Goal: Task Accomplishment & Management: Use online tool/utility

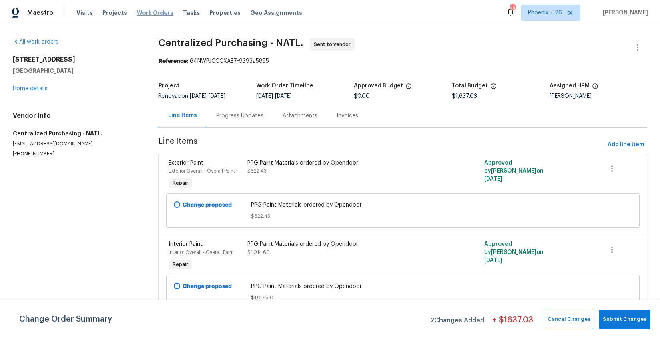
click at [155, 11] on span "Work Orders" at bounding box center [155, 13] width 36 height 8
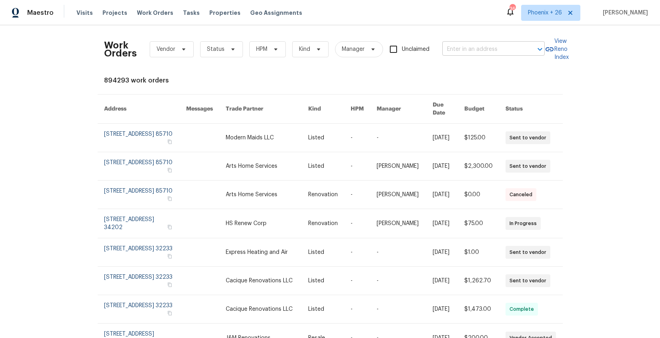
click at [482, 53] on input "text" at bounding box center [482, 49] width 80 height 12
paste input "[STREET_ADDRESS]"
type input "[STREET_ADDRESS]"
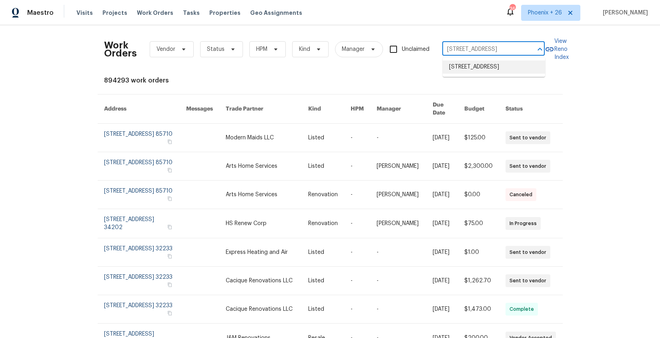
click at [479, 69] on li "[STREET_ADDRESS]" at bounding box center [494, 66] width 102 height 13
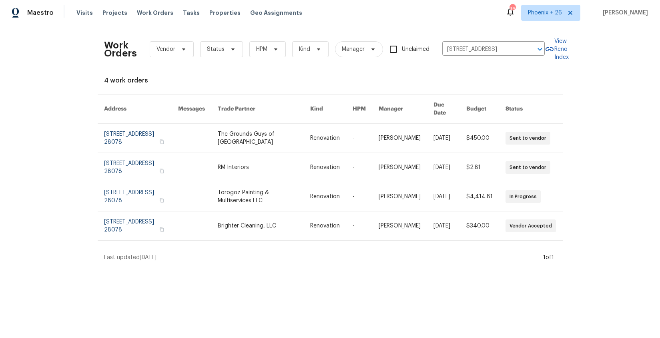
click at [269, 135] on link at bounding box center [264, 138] width 93 height 29
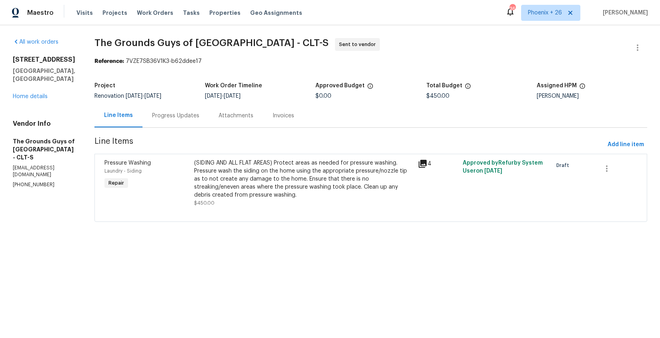
click at [42, 94] on div "All work orders [STREET_ADDRESS] Home details Vendor Info The Grounds Guys of […" at bounding box center [44, 113] width 62 height 150
click at [39, 94] on link "Home details" at bounding box center [30, 97] width 35 height 6
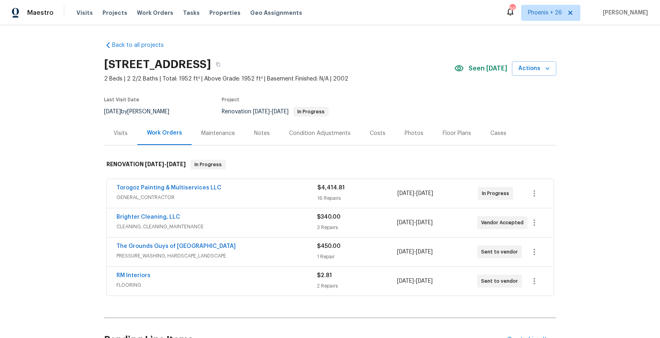
scroll to position [83, 0]
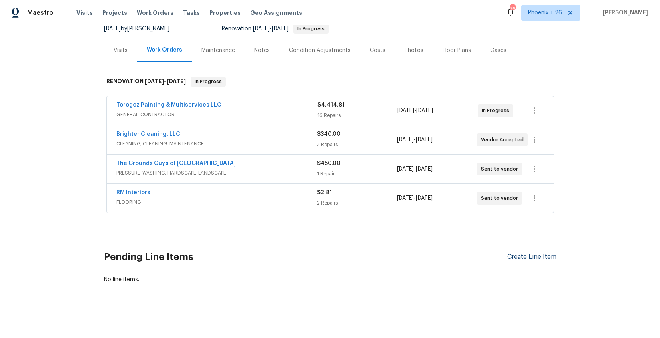
click at [514, 254] on div "Create Line Item" at bounding box center [531, 257] width 49 height 8
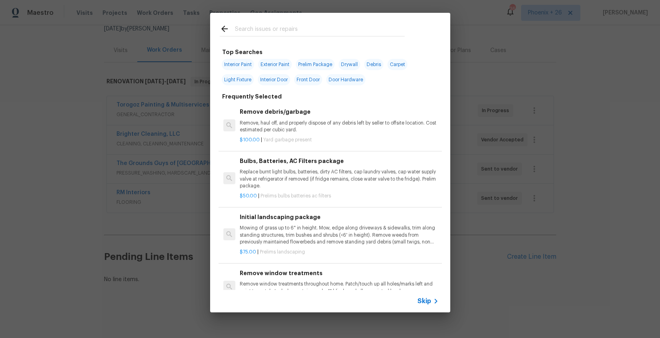
click at [323, 28] on input "text" at bounding box center [320, 30] width 170 height 12
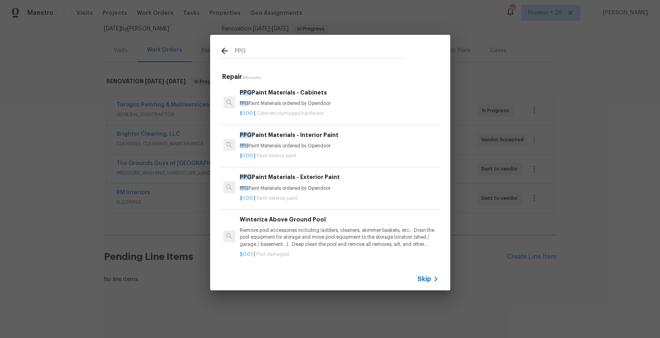
type input "PPG"
click at [368, 100] on p "PPG Paint Materials ordered by Opendoor" at bounding box center [339, 103] width 199 height 7
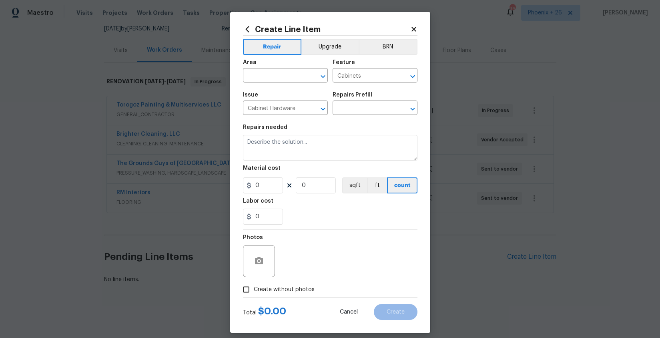
type input "PPG Paint Materials - Cabinets $1.00"
type textarea "PPG Paint Materials ordered by Opendoor"
type input "1"
click at [287, 88] on span "Issue Cabinet Hardware ​" at bounding box center [285, 103] width 85 height 32
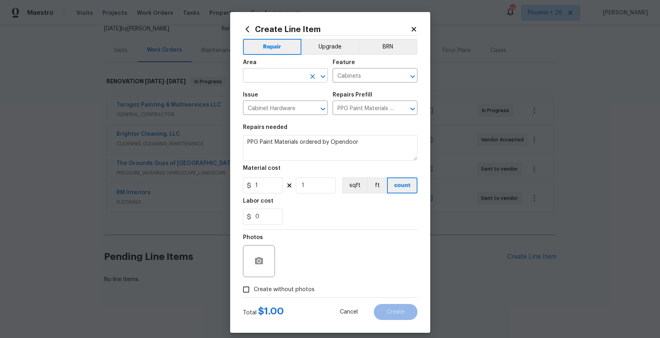
click at [285, 82] on input "text" at bounding box center [274, 76] width 62 height 12
click at [290, 110] on li "Interior Overall" at bounding box center [285, 107] width 85 height 13
type input "Interior Overall"
click at [250, 186] on div "1" at bounding box center [263, 185] width 40 height 16
type input "256.53"
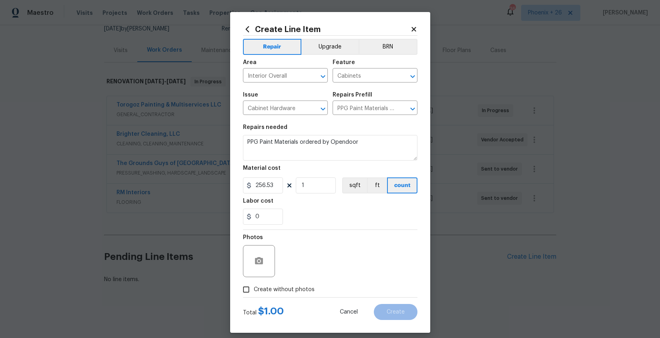
click at [291, 287] on span "Create without photos" at bounding box center [284, 289] width 61 height 8
click at [254, 287] on input "Create without photos" at bounding box center [246, 289] width 15 height 15
checkbox input "true"
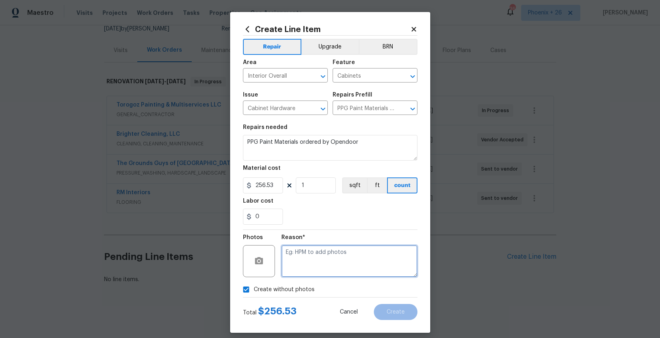
click at [296, 267] on textarea at bounding box center [349, 261] width 136 height 32
type textarea "NA"
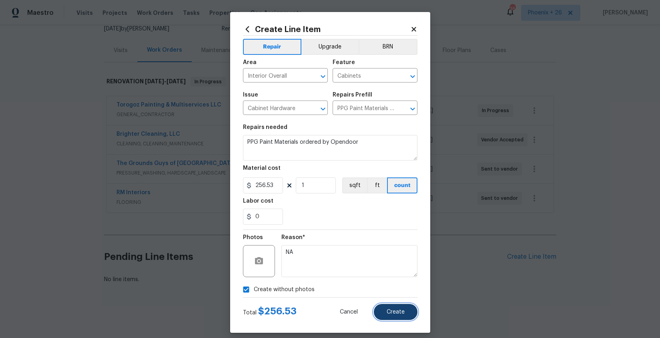
click at [388, 312] on span "Create" at bounding box center [396, 312] width 18 height 6
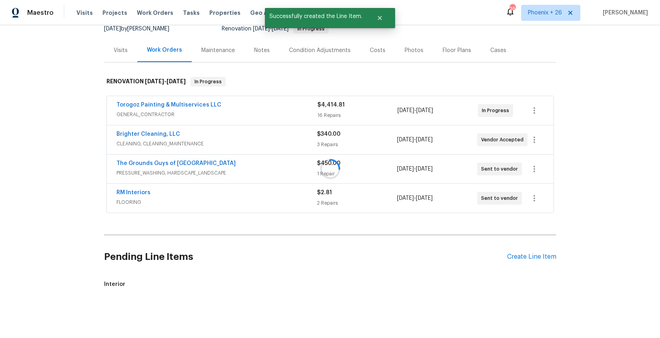
click at [528, 259] on div at bounding box center [330, 169] width 660 height 338
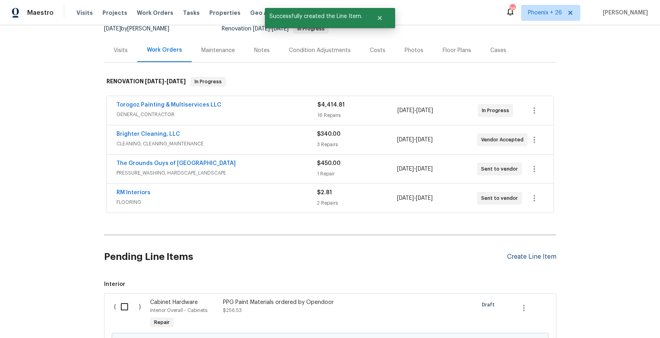
click at [528, 259] on div "Create Line Item" at bounding box center [531, 257] width 49 height 8
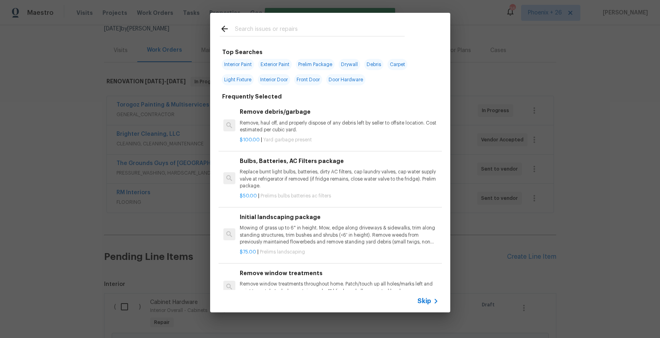
click at [300, 29] on input "text" at bounding box center [320, 30] width 170 height 12
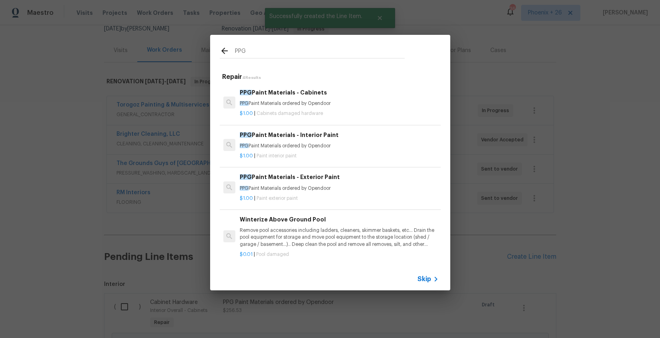
type input "PPG"
click at [347, 161] on div "PPG Paint Materials - Interior Paint PPG Paint Materials ordered by Opendoor $1…" at bounding box center [330, 145] width 223 height 45
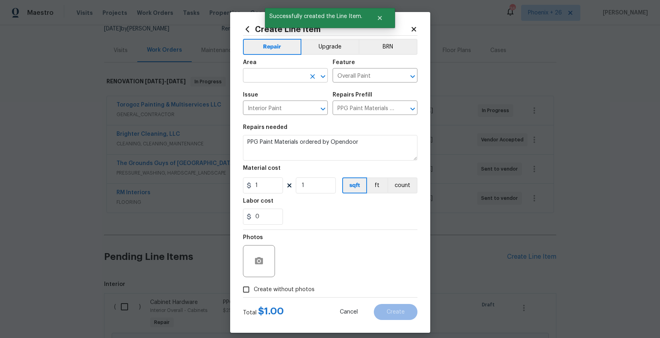
click at [270, 78] on input "text" at bounding box center [274, 76] width 62 height 12
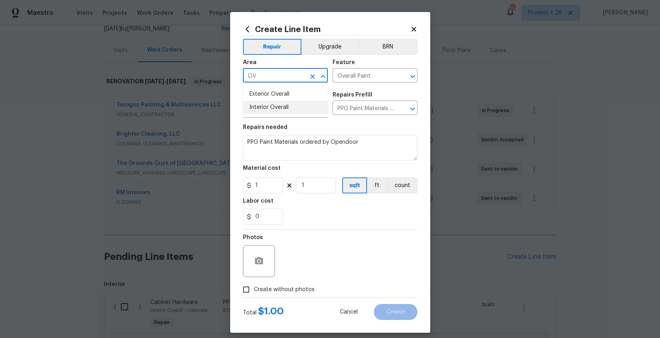
click at [275, 108] on li "Interior Overall" at bounding box center [285, 107] width 85 height 13
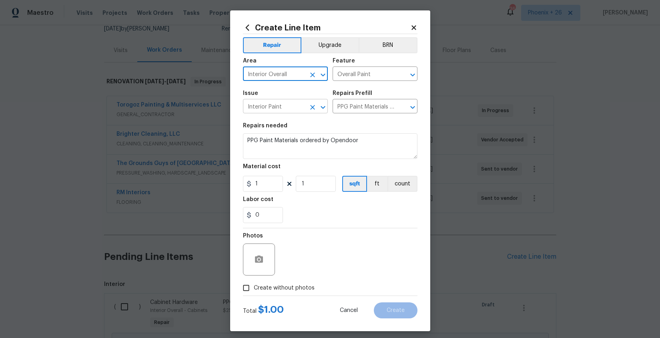
scroll to position [7, 0]
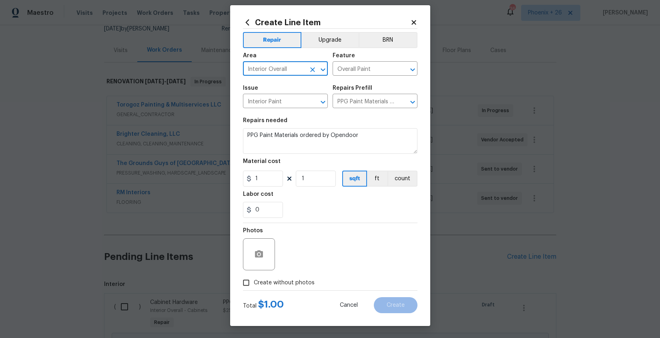
type input "Interior Overall"
click at [259, 173] on input "1" at bounding box center [263, 179] width 40 height 16
drag, startPoint x: 270, startPoint y: 178, endPoint x: 243, endPoint y: 176, distance: 27.7
click at [243, 176] on input "1" at bounding box center [263, 179] width 40 height 16
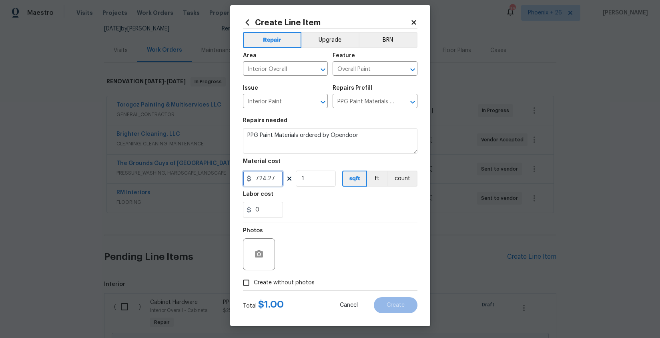
type input "724.27"
click at [284, 284] on span "Create without photos" at bounding box center [284, 283] width 61 height 8
click at [254, 284] on input "Create without photos" at bounding box center [246, 282] width 15 height 15
checkbox input "true"
click at [289, 270] on div "Reason*" at bounding box center [349, 249] width 136 height 52
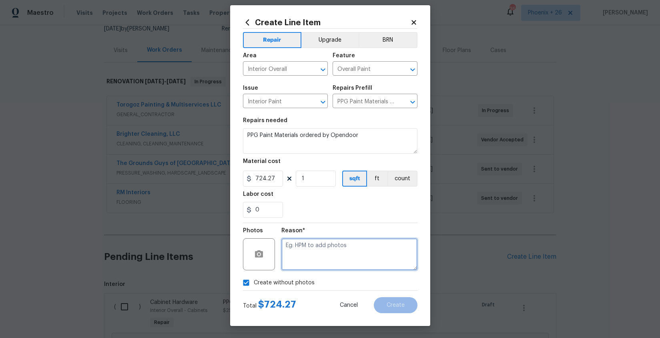
click at [291, 265] on textarea at bounding box center [349, 254] width 136 height 32
type textarea "NA"
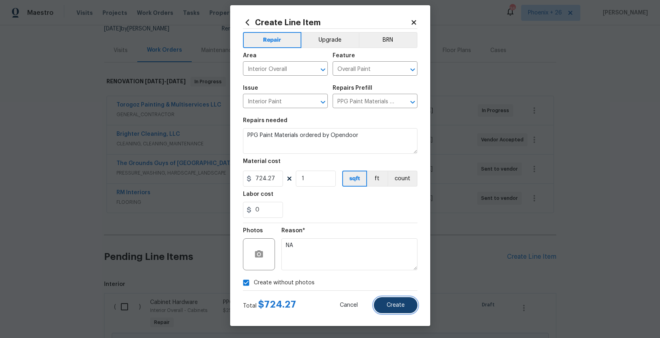
click at [390, 298] on button "Create" at bounding box center [396, 305] width 44 height 16
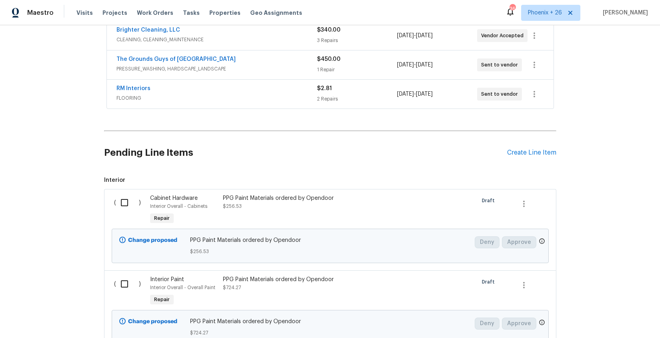
scroll to position [256, 0]
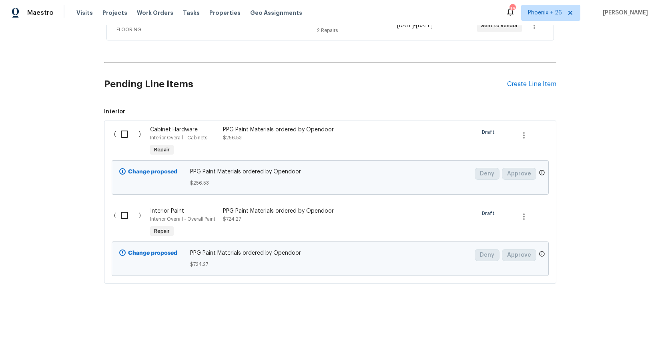
click at [530, 121] on div "( ) Cabinet Hardware Interior Overall - Cabinets Repair PPG Paint Materials ord…" at bounding box center [330, 160] width 452 height 81
click at [523, 84] on div "Create Line Item" at bounding box center [531, 84] width 49 height 8
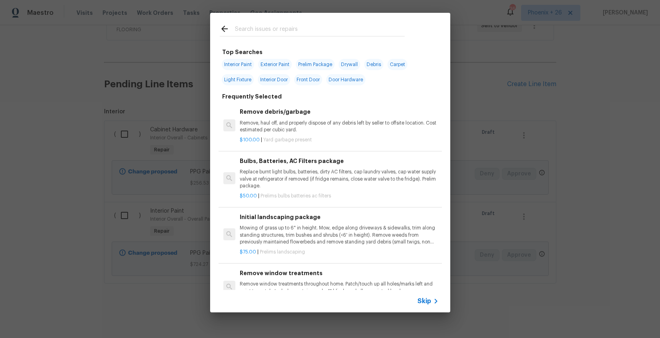
click at [281, 26] on input "text" at bounding box center [320, 30] width 170 height 12
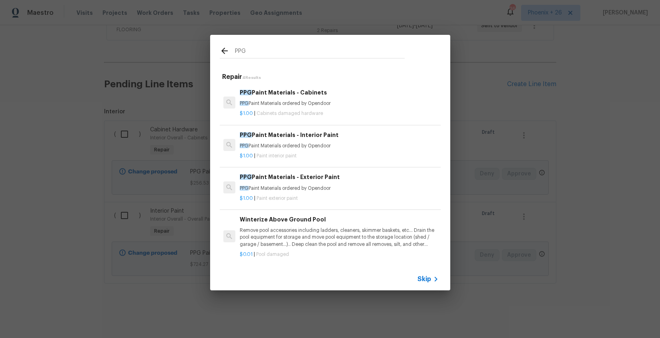
type input "PPG"
click at [347, 185] on div "PPG Paint Materials - Exterior Paint PPG Paint Materials ordered by Opendoor" at bounding box center [339, 182] width 199 height 19
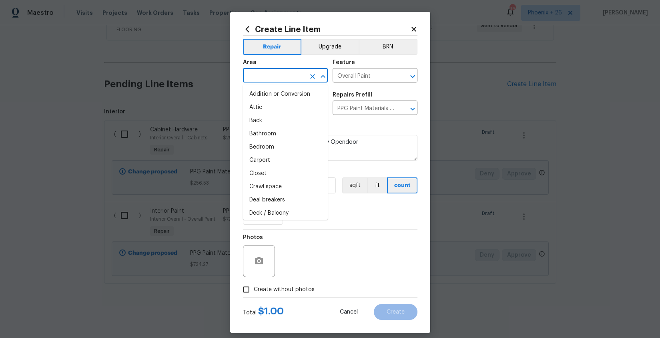
click at [275, 72] on input "text" at bounding box center [274, 76] width 62 height 12
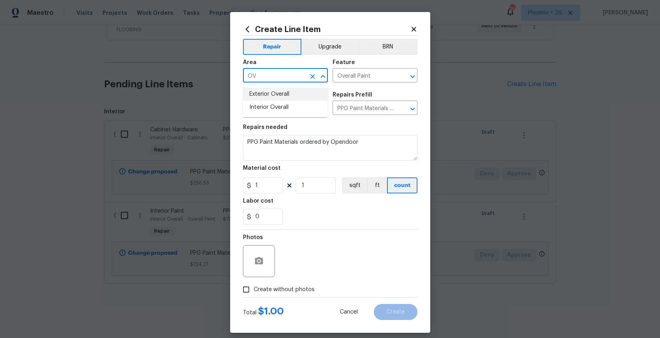
click at [289, 96] on li "Exterior Overall" at bounding box center [285, 94] width 85 height 13
type input "Exterior Overall"
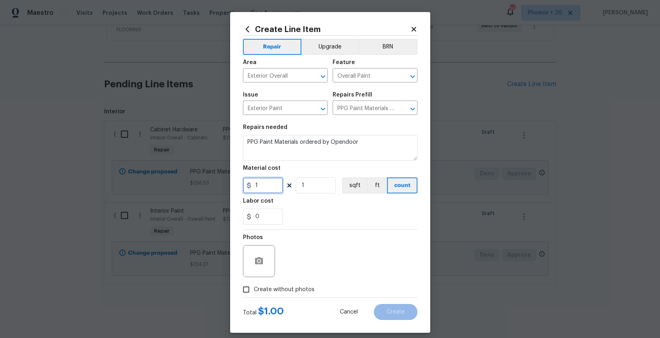
click at [246, 186] on div "1" at bounding box center [263, 185] width 40 height 16
type input "75.68"
drag, startPoint x: 291, startPoint y: 294, endPoint x: 293, endPoint y: 285, distance: 9.9
click at [291, 294] on label "Create without photos" at bounding box center [277, 289] width 76 height 15
click at [254, 294] on input "Create without photos" at bounding box center [246, 289] width 15 height 15
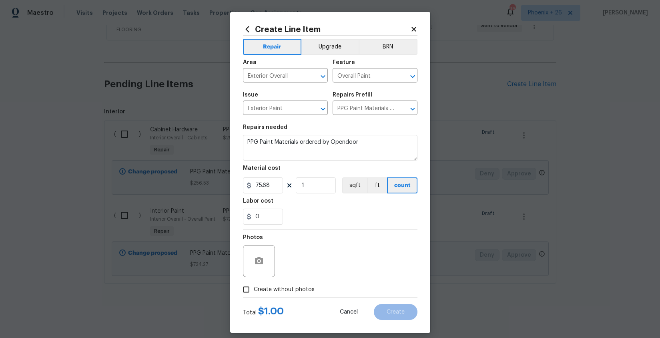
checkbox input "true"
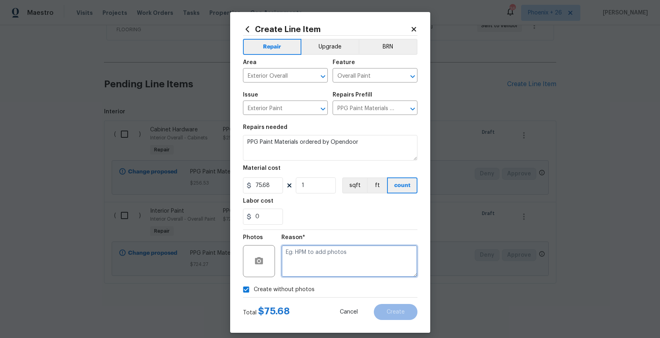
click at [295, 277] on textarea at bounding box center [349, 261] width 136 height 32
type textarea "NA"
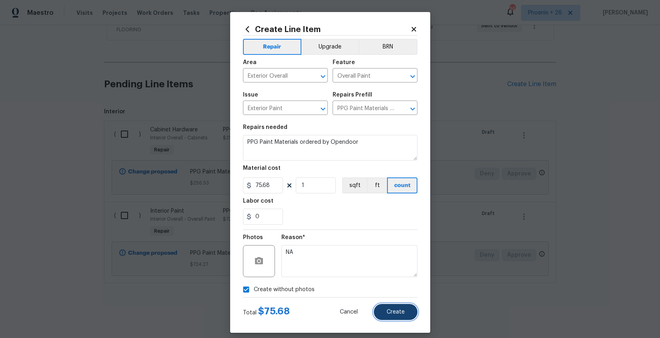
click at [398, 319] on button "Create" at bounding box center [396, 312] width 44 height 16
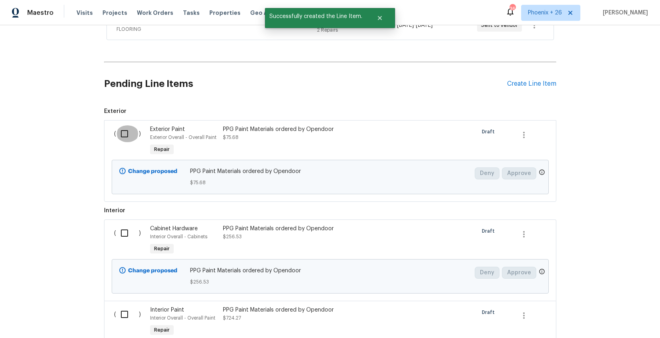
click at [126, 141] on input "checkbox" at bounding box center [127, 133] width 23 height 17
checkbox input "true"
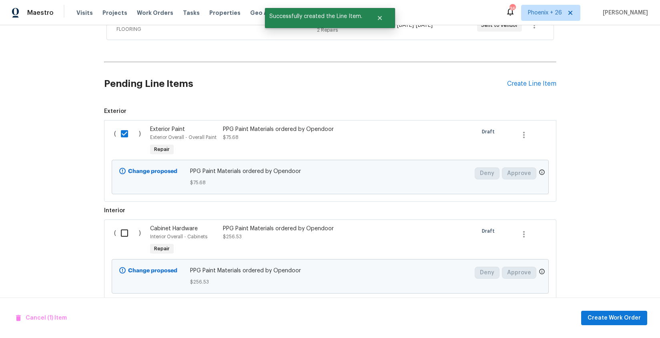
click at [122, 223] on div "( )" at bounding box center [130, 240] width 36 height 37
click at [124, 235] on input "checkbox" at bounding box center [127, 233] width 23 height 17
checkbox input "true"
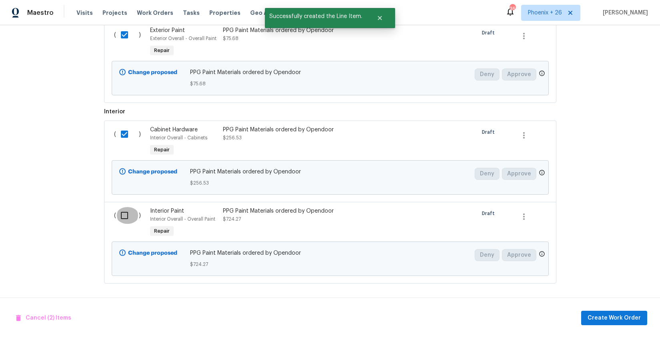
click at [122, 217] on input "checkbox" at bounding box center [127, 215] width 23 height 17
checkbox input "true"
click at [598, 325] on div "Cancel (3) Items Create Work Order" at bounding box center [330, 317] width 660 height 41
click at [598, 315] on span "Create Work Order" at bounding box center [614, 318] width 53 height 10
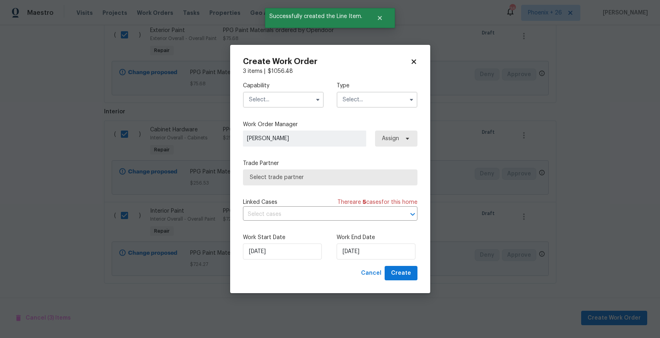
drag, startPoint x: 299, startPoint y: 99, endPoint x: 299, endPoint y: 105, distance: 6.4
click at [299, 100] on input "text" at bounding box center [283, 100] width 81 height 16
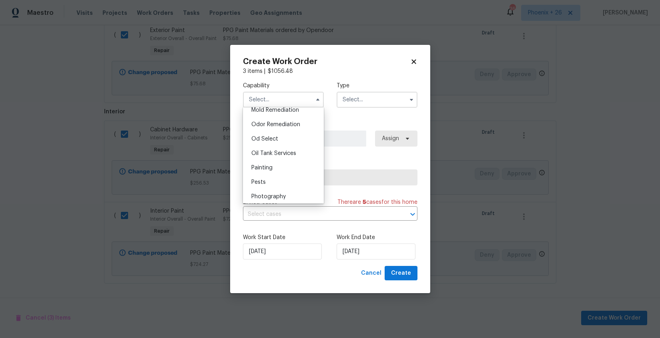
scroll to position [633, 0]
click at [293, 148] on div "Oil Tank Services" at bounding box center [283, 142] width 77 height 14
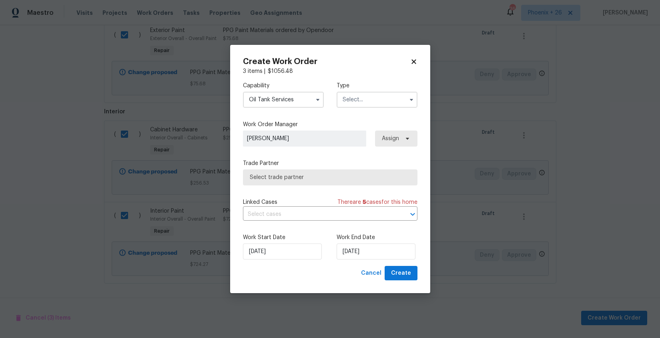
click at [283, 98] on input "Oil Tank Services" at bounding box center [283, 100] width 81 height 16
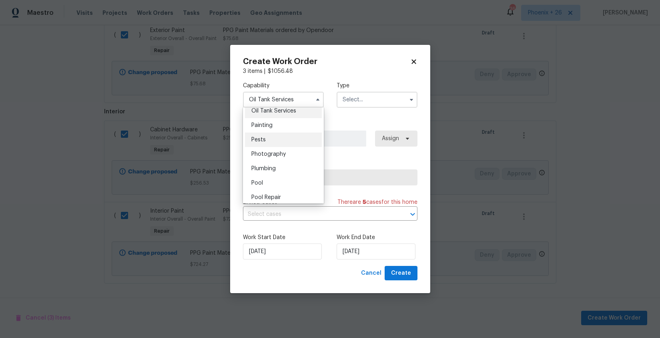
scroll to position [665, 0]
click at [274, 121] on div "Painting" at bounding box center [283, 123] width 77 height 14
type input "Painting"
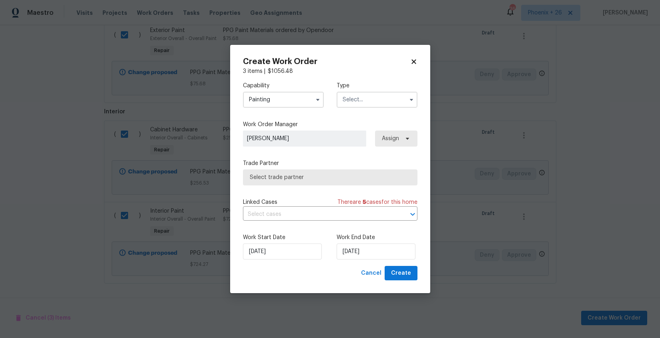
drag, startPoint x: 353, startPoint y: 99, endPoint x: 353, endPoint y: 104, distance: 4.4
click at [353, 101] on input "text" at bounding box center [377, 100] width 81 height 16
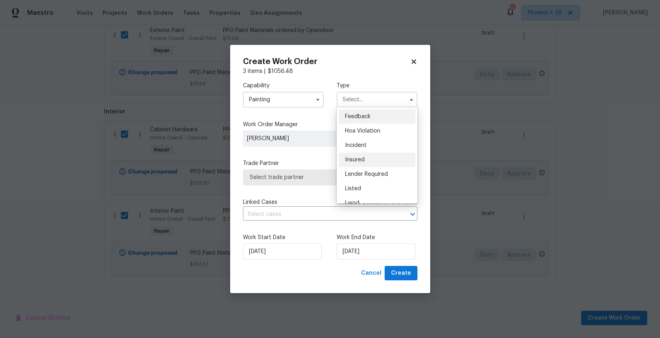
scroll to position [95, 0]
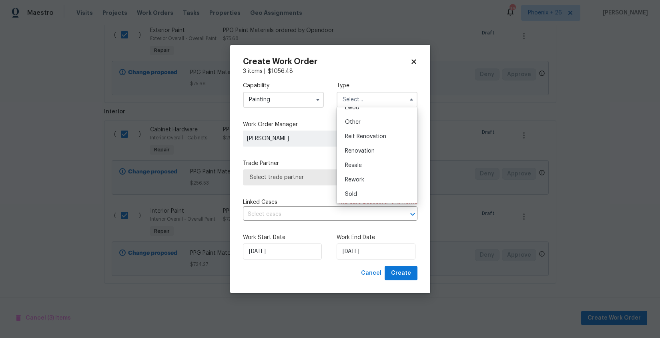
click at [367, 153] on span "Renovation" at bounding box center [360, 151] width 30 height 6
type input "Renovation"
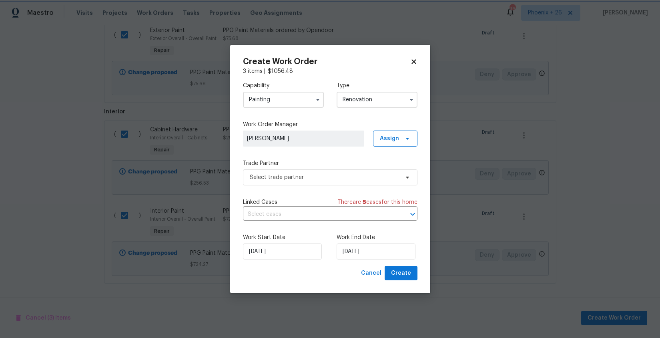
scroll to position [0, 0]
click at [388, 143] on span "Assign" at bounding box center [395, 139] width 44 height 16
click at [386, 171] on div "Assign to me" at bounding box center [396, 172] width 35 height 8
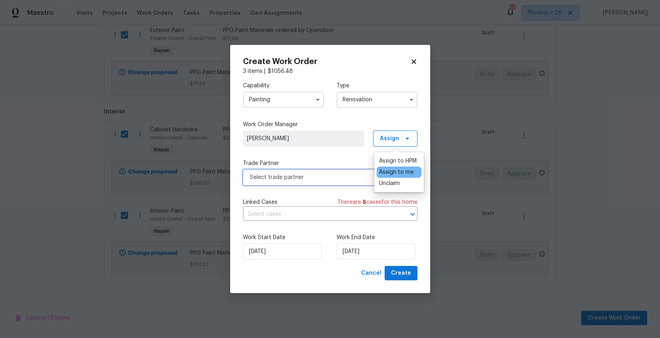
click at [346, 180] on span "Select trade partner" at bounding box center [324, 177] width 149 height 8
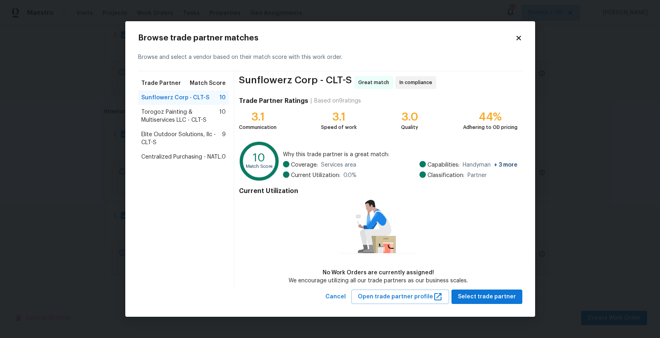
click at [181, 160] on span "Centralized Purchasing - NATL." at bounding box center [181, 157] width 80 height 8
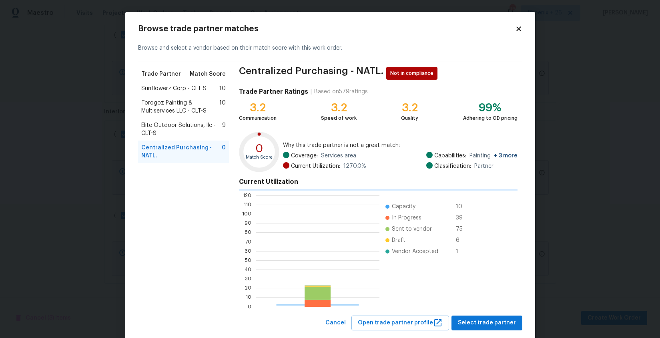
scroll to position [112, 123]
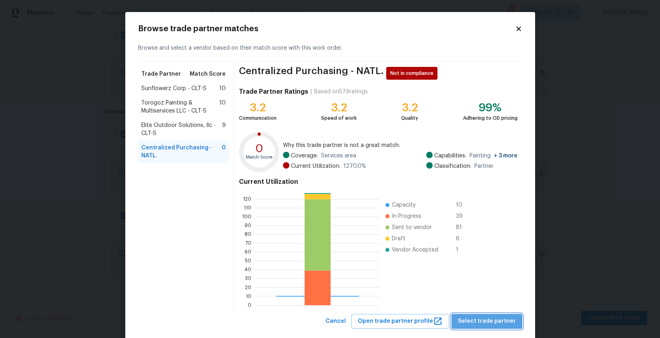
click at [506, 322] on span "Select trade partner" at bounding box center [487, 321] width 58 height 10
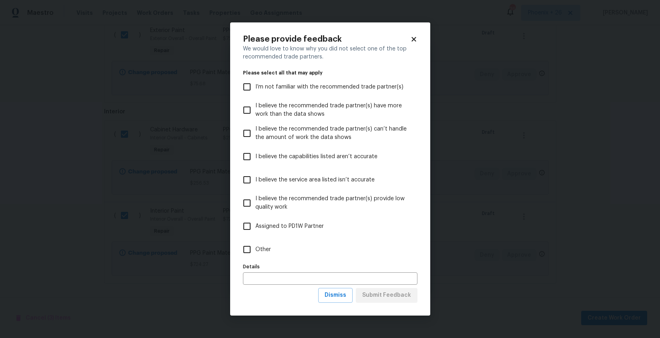
drag, startPoint x: 332, startPoint y: 248, endPoint x: 336, endPoint y: 251, distance: 5.1
click at [333, 248] on label "Other" at bounding box center [325, 249] width 173 height 23
click at [255, 248] on input "Other" at bounding box center [247, 249] width 17 height 17
checkbox input "true"
click at [390, 291] on span "Submit Feedback" at bounding box center [386, 295] width 49 height 10
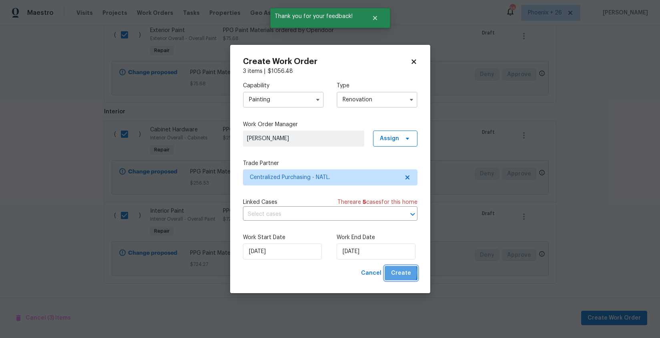
click at [392, 273] on button "Create" at bounding box center [401, 273] width 33 height 15
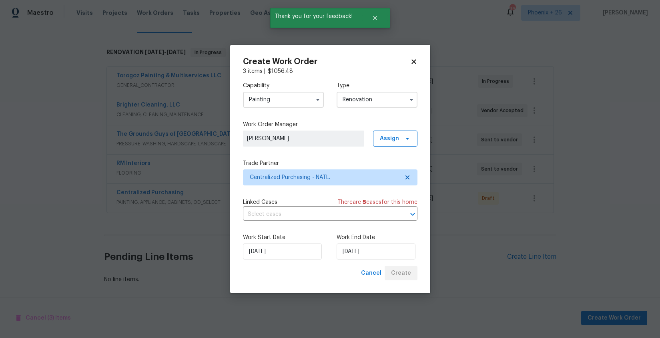
scroll to position [112, 0]
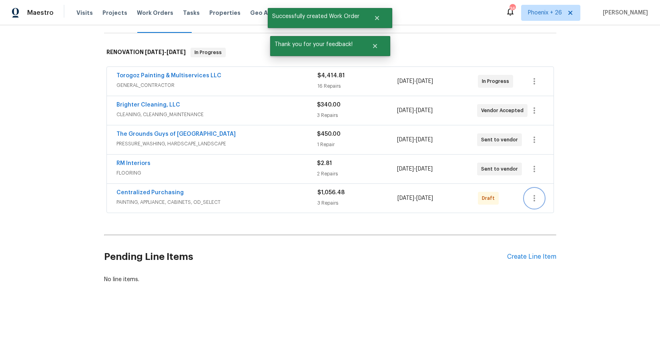
click at [535, 201] on icon "button" at bounding box center [535, 198] width 2 height 6
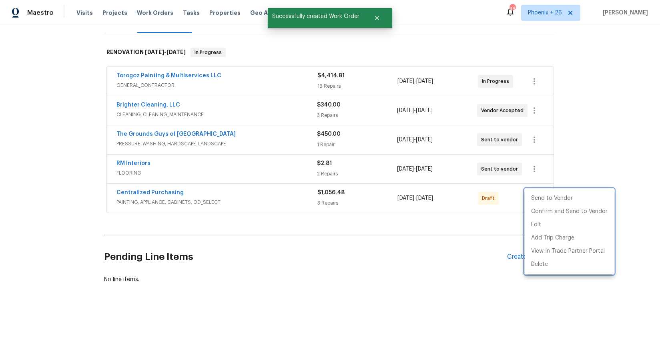
click at [418, 238] on div at bounding box center [330, 169] width 660 height 338
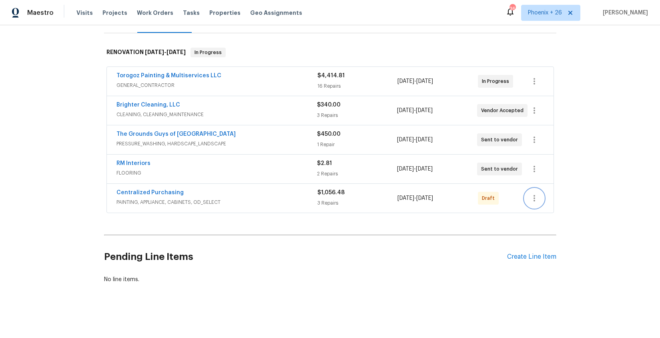
click at [541, 201] on button "button" at bounding box center [534, 198] width 19 height 19
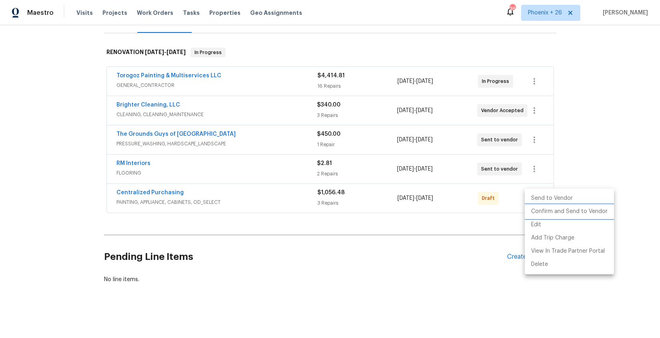
click at [537, 212] on li "Confirm and Send to Vendor" at bounding box center [569, 211] width 89 height 13
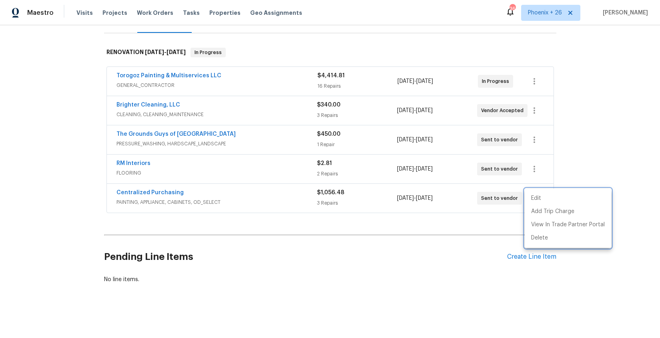
click at [147, 190] on div at bounding box center [330, 169] width 660 height 338
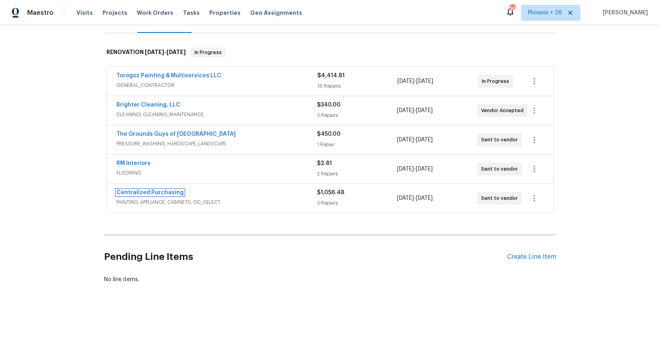
click at [148, 191] on link "Centralized Purchasing" at bounding box center [149, 193] width 67 height 6
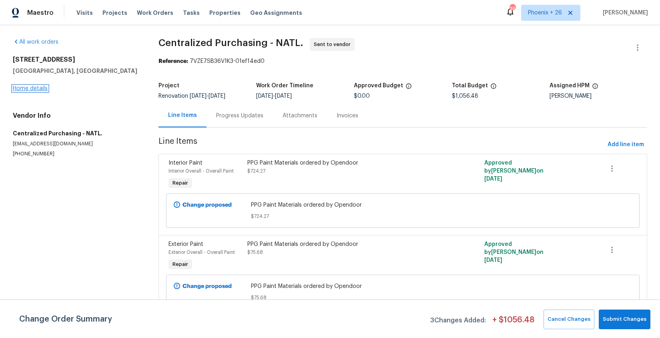
click at [36, 90] on link "Home details" at bounding box center [30, 89] width 35 height 6
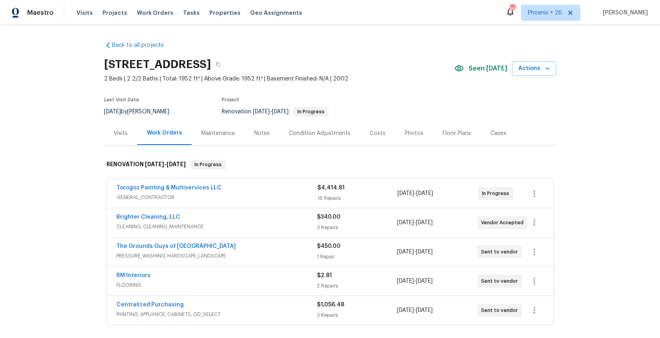
click at [145, 185] on span "Torogoz Painting & Multiservices LLC" at bounding box center [168, 188] width 105 height 8
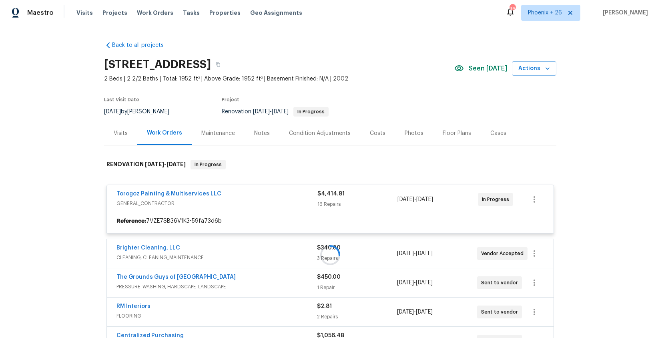
click at [149, 190] on div at bounding box center [330, 255] width 452 height 207
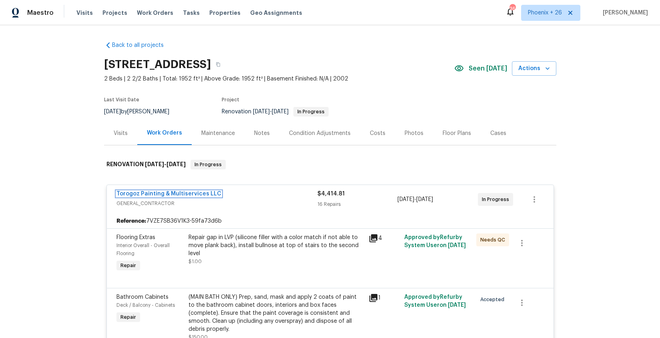
click at [151, 194] on link "Torogoz Painting & Multiservices LLC" at bounding box center [168, 194] width 105 height 6
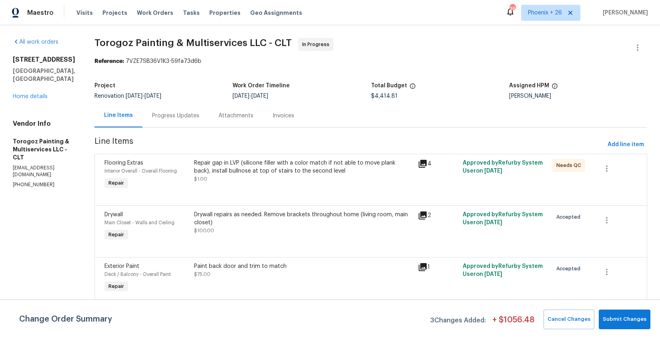
click at [193, 122] on div "Progress Updates" at bounding box center [176, 116] width 66 height 24
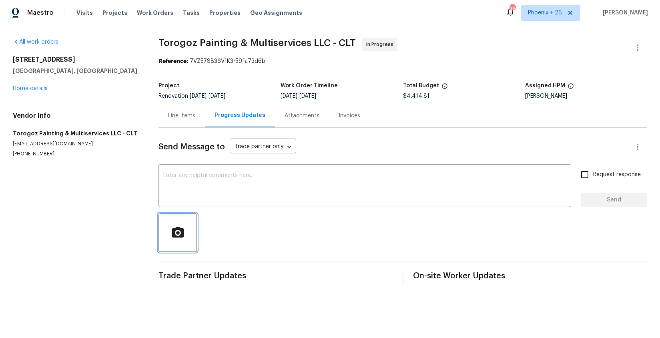
click at [188, 232] on span "button" at bounding box center [178, 233] width 26 height 14
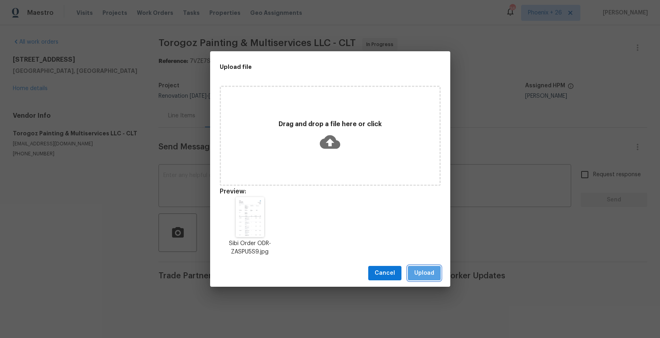
click at [421, 276] on span "Upload" at bounding box center [424, 273] width 20 height 10
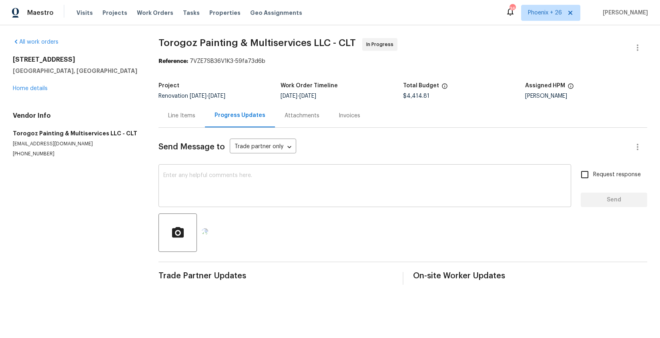
click at [258, 197] on textarea at bounding box center [364, 187] width 403 height 28
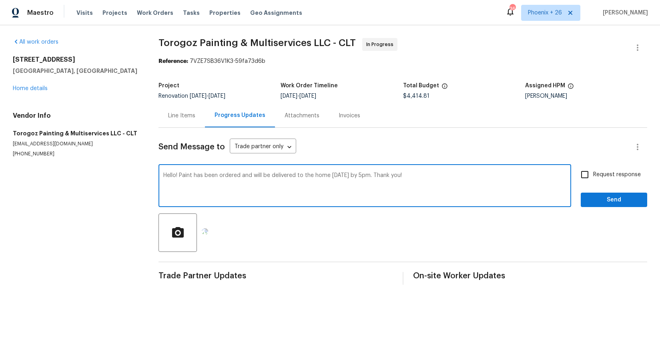
type textarea "Hello! Paint has been ordered and will be delivered to the home [DATE] by 5pm. …"
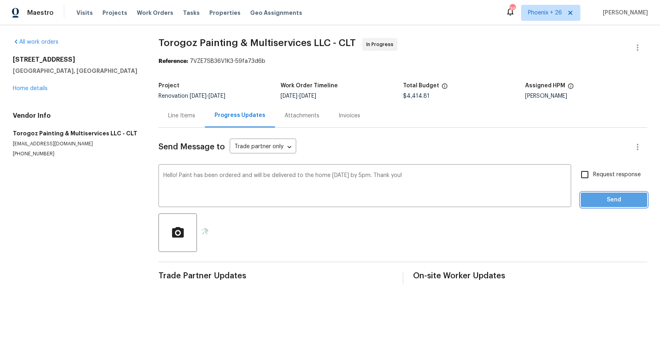
drag, startPoint x: 619, startPoint y: 197, endPoint x: 619, endPoint y: 203, distance: 5.6
click at [619, 199] on span "Send" at bounding box center [614, 200] width 54 height 10
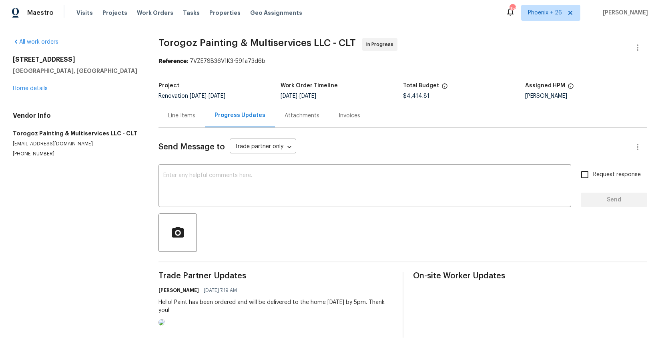
drag, startPoint x: 153, startPoint y: 11, endPoint x: 201, endPoint y: 19, distance: 48.2
click at [153, 11] on span "Work Orders" at bounding box center [155, 13] width 36 height 8
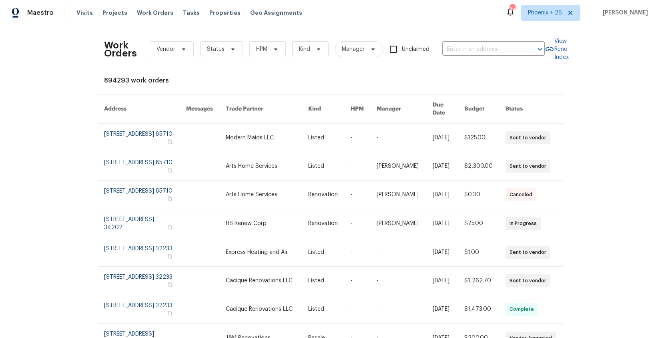
click at [480, 37] on div "Work Orders Vendor Status HPM Kind Manager Unclaimed ​" at bounding box center [324, 49] width 441 height 35
click at [479, 45] on input "text" at bounding box center [482, 49] width 80 height 12
paste input "[STREET_ADDRESS]"
type input "[STREET_ADDRESS]"
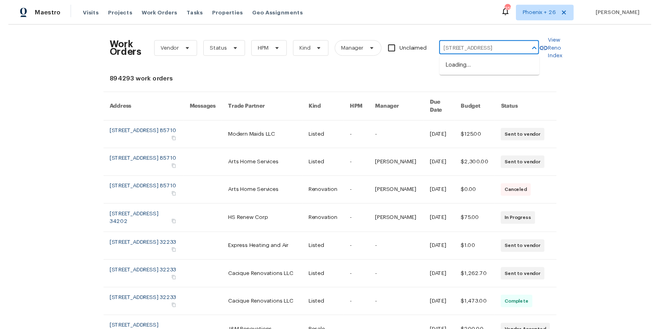
scroll to position [0, 31]
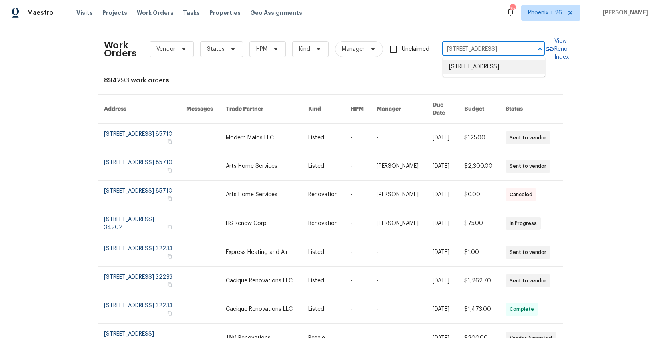
click at [480, 74] on li "[STREET_ADDRESS]" at bounding box center [494, 66] width 102 height 13
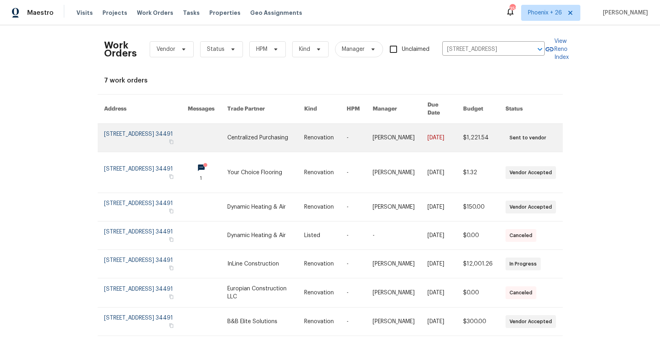
click at [281, 137] on link at bounding box center [265, 138] width 77 height 28
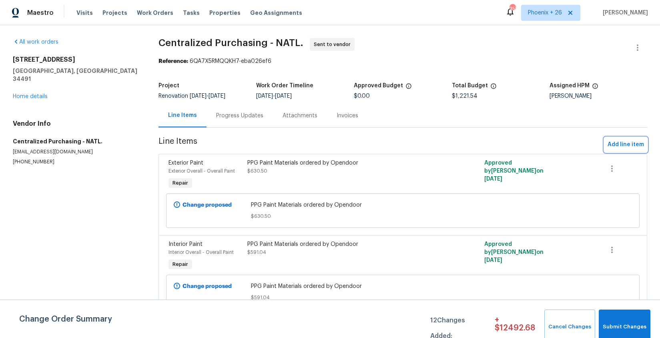
click at [635, 145] on span "Add line item" at bounding box center [626, 145] width 36 height 10
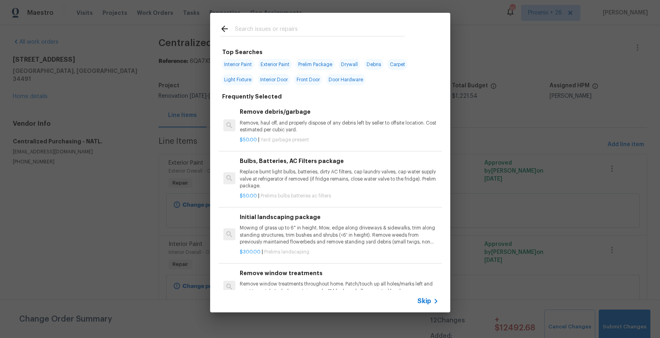
click at [282, 32] on input "text" at bounding box center [320, 30] width 170 height 12
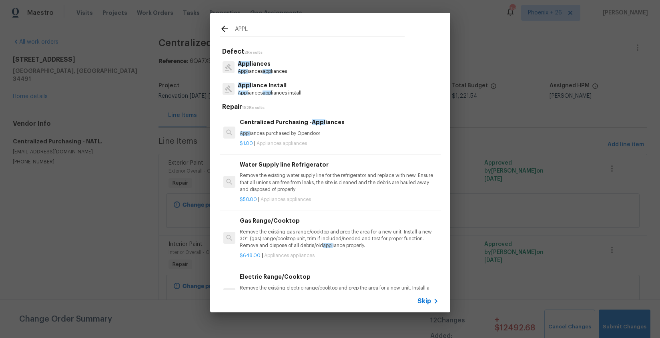
type input "APPL"
click at [327, 129] on div "Centralized Purchasing - Appl iances Appl iances purchased by Opendoor" at bounding box center [339, 127] width 199 height 19
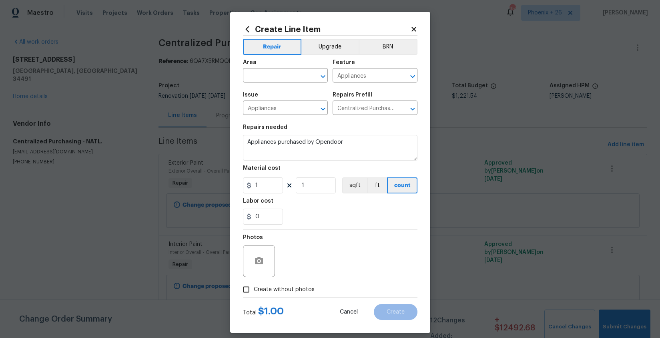
click at [289, 64] on div "Area" at bounding box center [285, 65] width 85 height 10
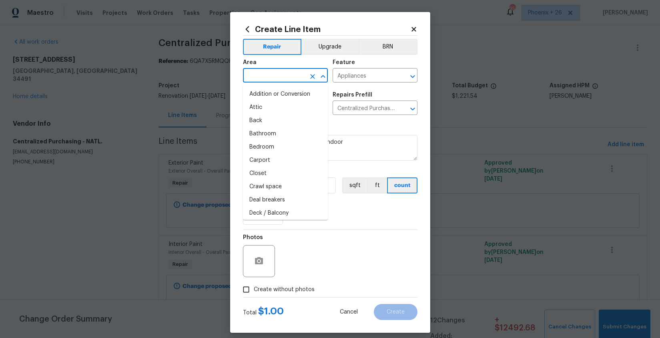
click at [289, 75] on input "text" at bounding box center [274, 76] width 62 height 12
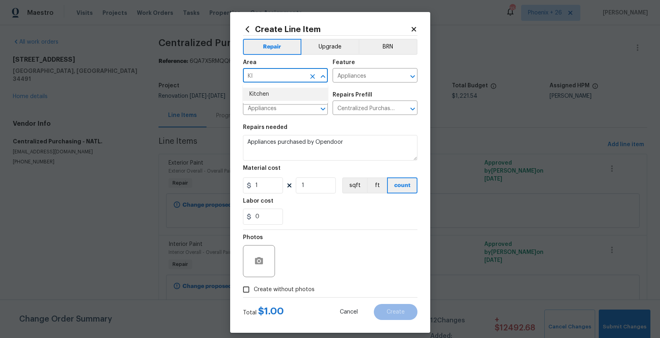
click at [288, 91] on li "Kitchen" at bounding box center [285, 94] width 85 height 13
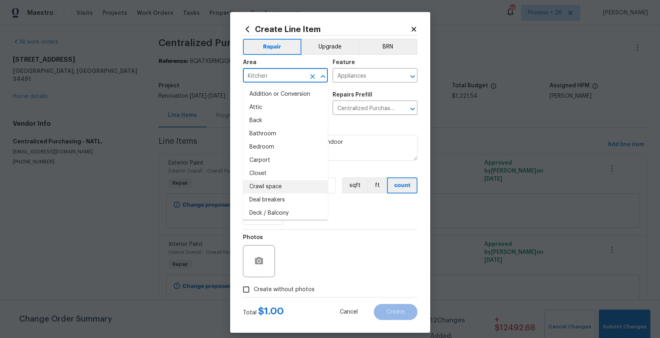
click at [268, 189] on li "Crawl space" at bounding box center [285, 186] width 85 height 13
type input "Crawl space"
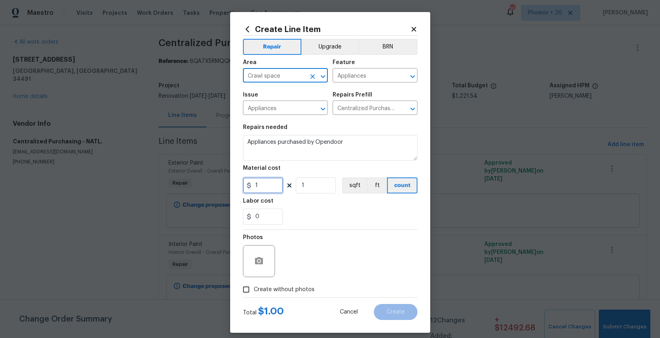
click at [267, 188] on input "1" at bounding box center [263, 185] width 40 height 16
click at [311, 76] on icon "Clear" at bounding box center [312, 76] width 5 height 5
type input "1222.46"
click at [292, 76] on input "Crawl space" at bounding box center [274, 76] width 62 height 12
drag, startPoint x: 292, startPoint y: 76, endPoint x: 265, endPoint y: 74, distance: 26.5
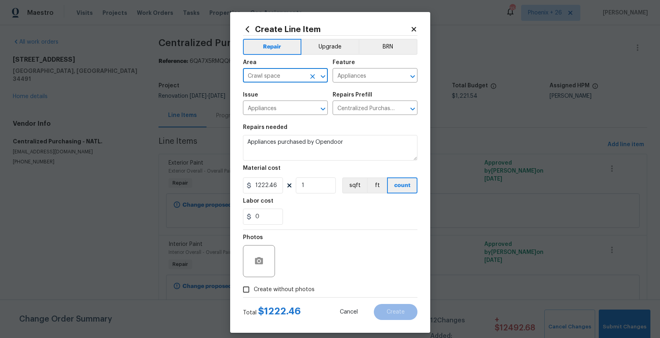
click at [265, 74] on input "Crawl space" at bounding box center [274, 76] width 62 height 12
click at [265, 96] on li "Kitchen" at bounding box center [285, 94] width 85 height 13
type input "Kitchen"
click at [283, 285] on label "Create without photos" at bounding box center [277, 289] width 76 height 15
click at [254, 285] on input "Create without photos" at bounding box center [246, 289] width 15 height 15
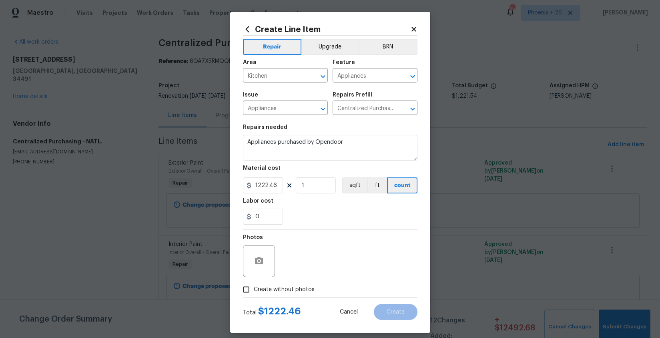
checkbox input "true"
click at [291, 271] on textarea at bounding box center [349, 261] width 136 height 32
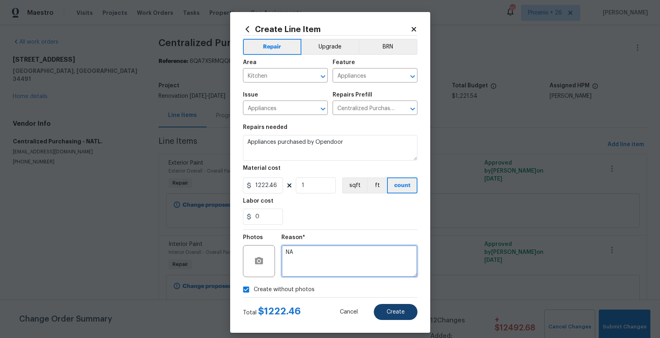
type textarea "NA"
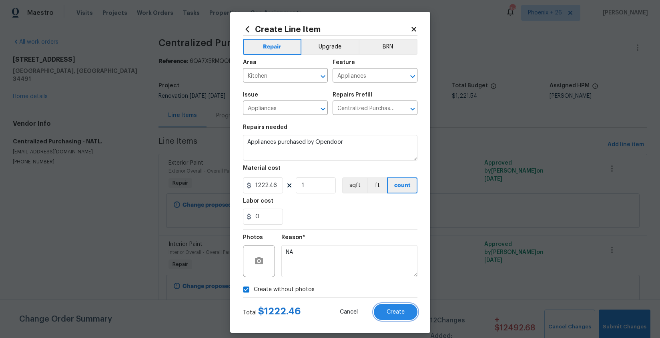
click at [401, 320] on div "Create Line Item Repair Upgrade BRN Area Kitchen ​ Feature Appliances ​ Issue A…" at bounding box center [330, 172] width 200 height 321
click at [397, 312] on span "Create" at bounding box center [396, 312] width 18 height 6
